Goal: Navigation & Orientation: Understand site structure

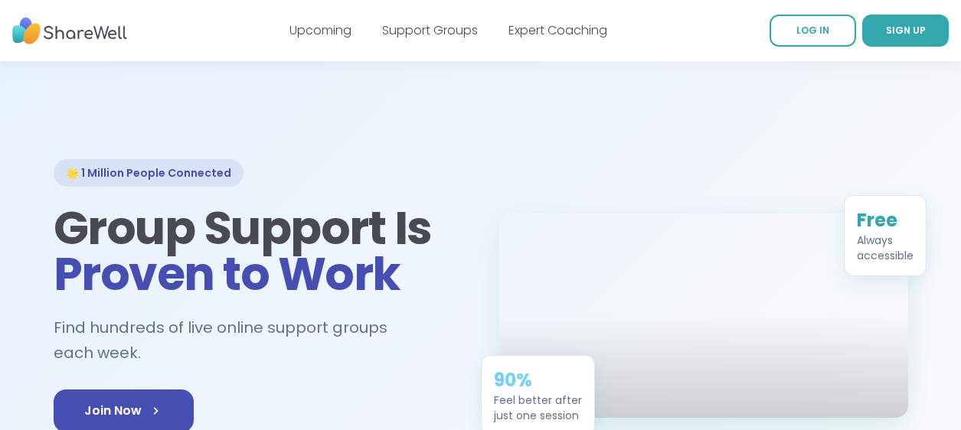
click at [325, 28] on link "Upcoming" at bounding box center [320, 30] width 62 height 18
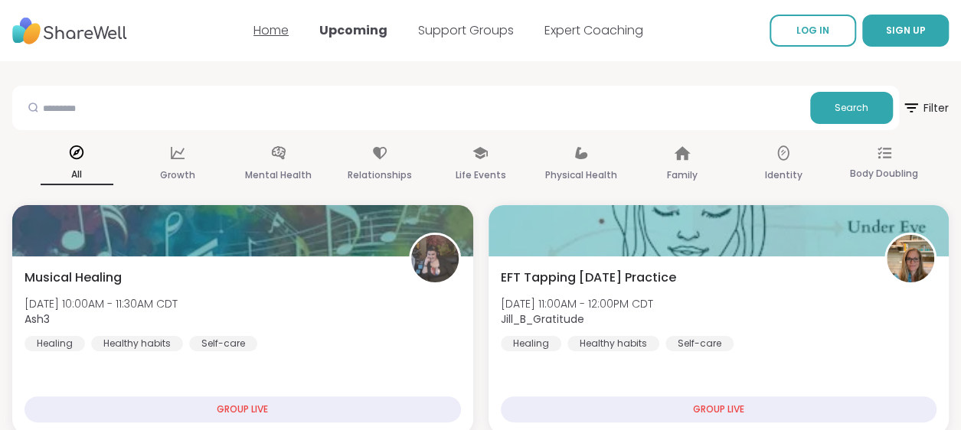
click at [273, 30] on link "Home" at bounding box center [270, 30] width 35 height 18
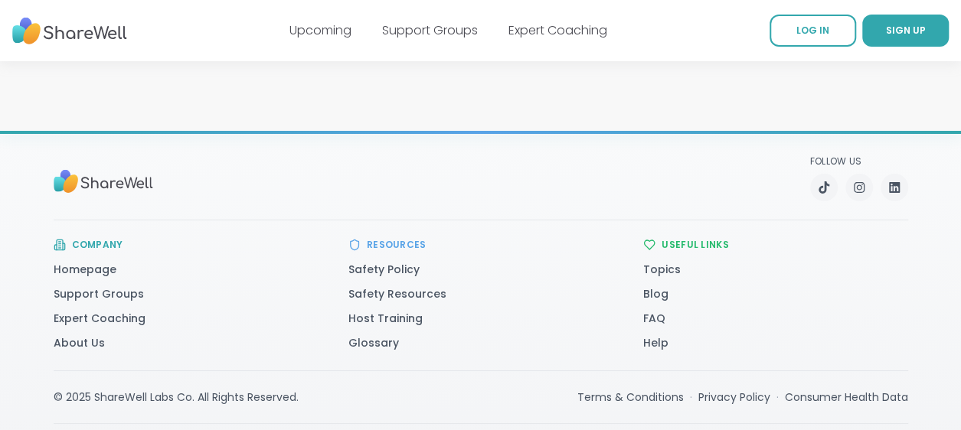
scroll to position [2761, 0]
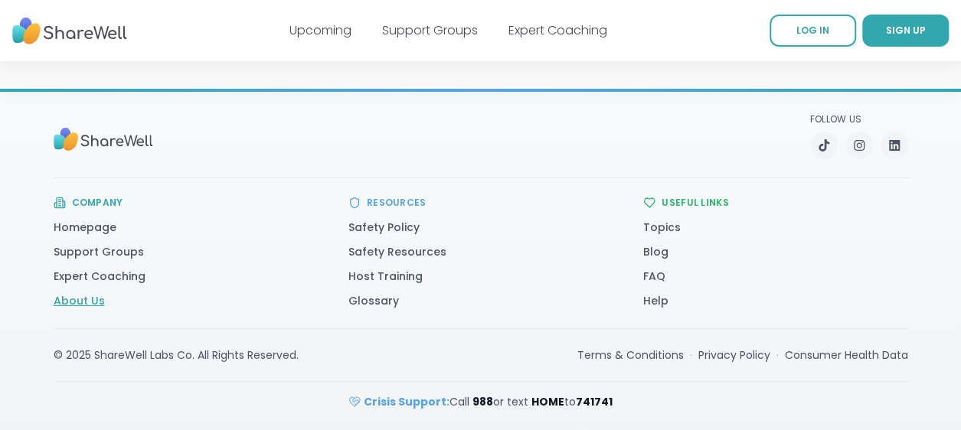
click at [80, 301] on link "About Us" at bounding box center [79, 300] width 51 height 15
